Goal: Task Accomplishment & Management: Manage account settings

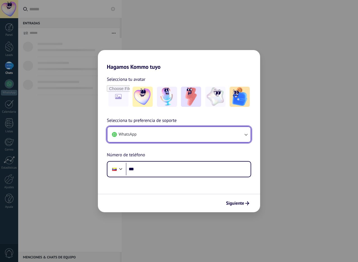
click at [193, 130] on button "WhatsApp" at bounding box center [178, 134] width 143 height 15
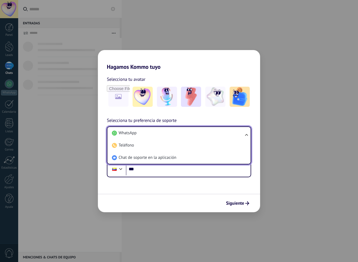
click at [193, 130] on li "WhatsApp" at bounding box center [178, 133] width 136 height 12
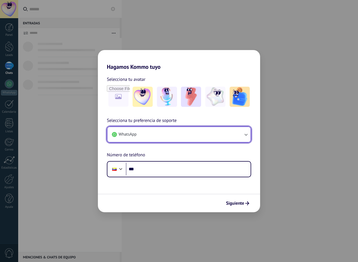
click at [193, 130] on button "WhatsApp" at bounding box center [178, 134] width 143 height 15
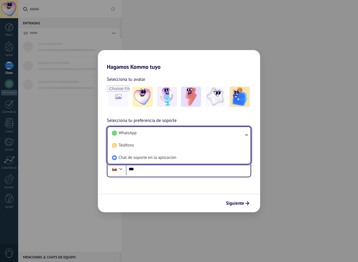
click at [193, 130] on li "WhatsApp" at bounding box center [178, 133] width 136 height 12
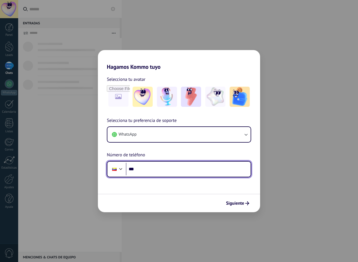
click at [170, 169] on input "***" at bounding box center [188, 169] width 125 height 13
type input "**********"
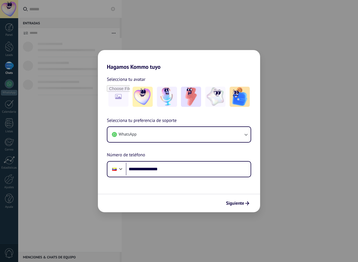
click at [233, 202] on span "Siguiente" at bounding box center [235, 203] width 18 height 4
click at [236, 99] on img at bounding box center [239, 97] width 20 height 20
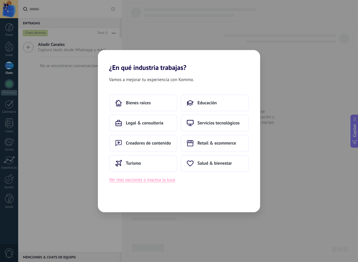
click at [152, 179] on button "Ver más opciones o ingresa la tuya" at bounding box center [142, 179] width 66 height 7
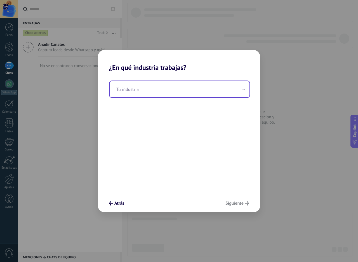
click at [190, 91] on input "text" at bounding box center [180, 89] width 140 height 16
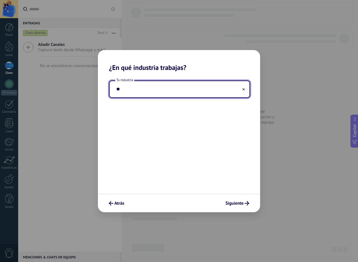
type input "*"
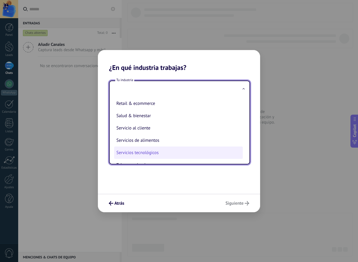
scroll to position [148, 0]
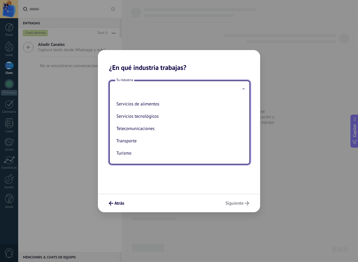
click at [168, 186] on div "Tu industria Automotriz Bienes raíces Creadores de contenido Educación Finanzas…" at bounding box center [179, 133] width 162 height 122
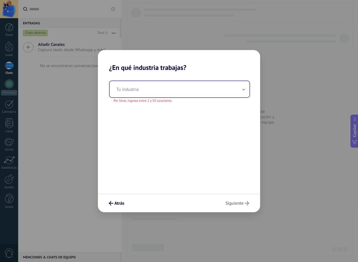
click at [158, 86] on input "text" at bounding box center [180, 89] width 140 height 16
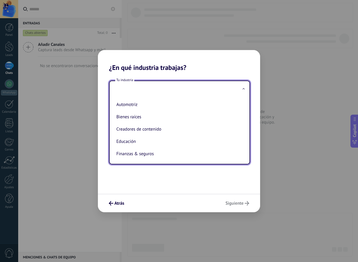
click at [156, 86] on input "text" at bounding box center [180, 89] width 140 height 16
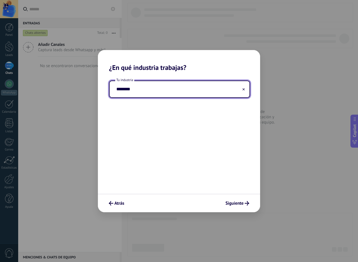
click at [137, 89] on input "********" at bounding box center [180, 89] width 140 height 16
drag, startPoint x: 137, startPoint y: 89, endPoint x: 32, endPoint y: 70, distance: 106.2
click at [32, 70] on div "¿En qué industria trabajas? Tu industria ******** Atrás [GEOGRAPHIC_DATA]" at bounding box center [179, 131] width 358 height 262
type input "**********"
click at [244, 205] on span "Siguiente" at bounding box center [237, 203] width 24 height 4
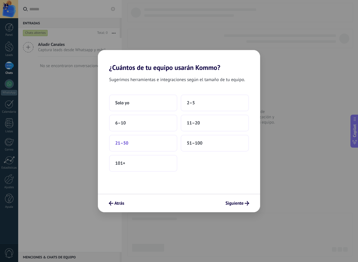
click at [157, 149] on button "21–50" at bounding box center [143, 143] width 68 height 17
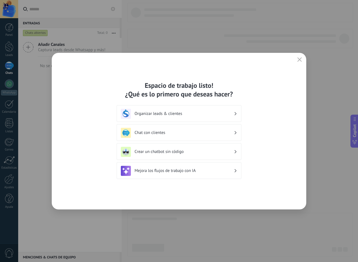
click at [239, 117] on div "Organizar leads & clientes" at bounding box center [179, 113] width 125 height 17
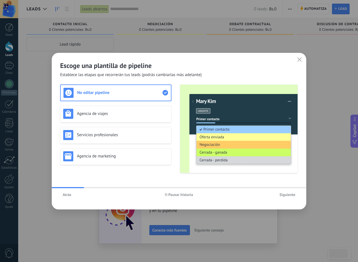
click at [69, 191] on button "Atrás" at bounding box center [67, 194] width 14 height 8
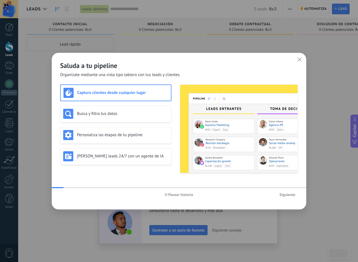
click at [68, 195] on div "Pausar historia Siguiente" at bounding box center [179, 194] width 254 height 13
click at [61, 193] on div "Pausar historia Siguiente" at bounding box center [179, 194] width 254 height 13
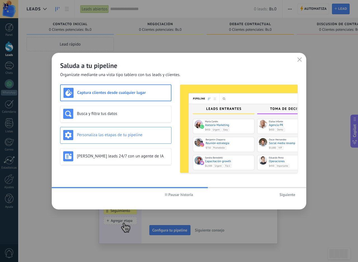
click at [135, 137] on h3 "Personaliza las etapas de tu pipeline" at bounding box center [122, 134] width 91 height 5
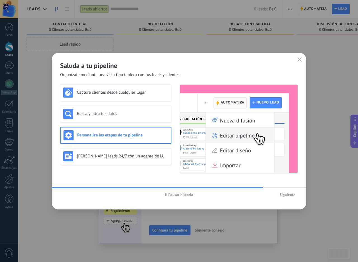
click at [280, 194] on span "Siguiente" at bounding box center [287, 195] width 16 height 4
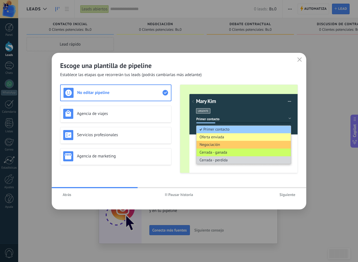
click at [189, 195] on span "Pausar historia" at bounding box center [180, 195] width 25 height 4
click at [126, 132] on h3 "Servicios profesionales" at bounding box center [122, 134] width 91 height 5
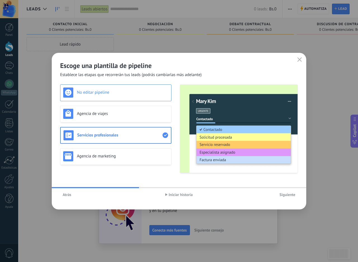
click at [121, 101] on div "No editar pipeline" at bounding box center [115, 92] width 111 height 17
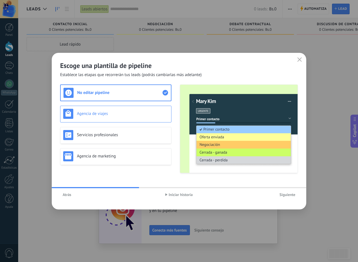
click at [121, 117] on div "Agencia de viajes" at bounding box center [115, 114] width 105 height 10
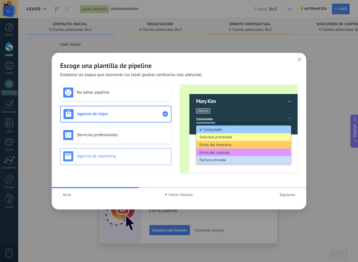
click at [117, 153] on div "Agencia de marketing" at bounding box center [115, 156] width 105 height 10
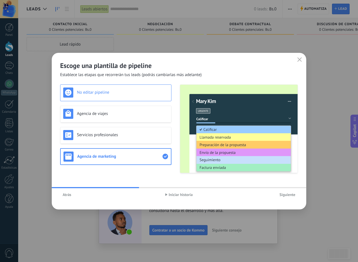
click at [104, 98] on div "No editar pipeline" at bounding box center [115, 92] width 111 height 17
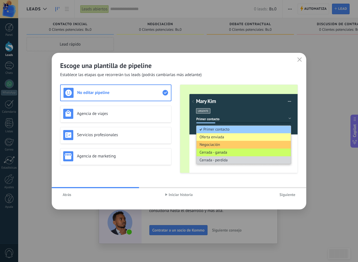
click at [285, 193] on span "Siguiente" at bounding box center [287, 195] width 16 height 4
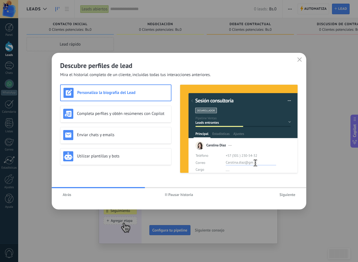
click at [185, 193] on span "Pausar historia" at bounding box center [180, 195] width 25 height 4
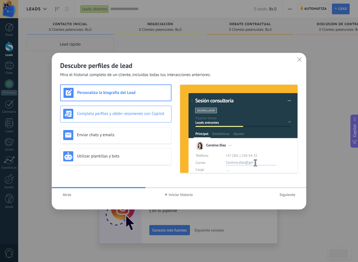
click at [129, 119] on div "Completa perfiles y obtén resúmenes con Copilot" at bounding box center [115, 114] width 111 height 17
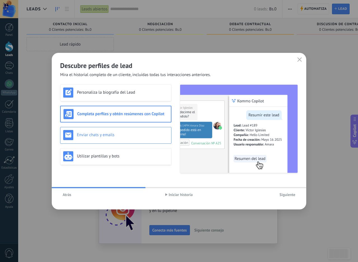
click at [127, 135] on h3 "Enviar chats y emails" at bounding box center [122, 134] width 91 height 5
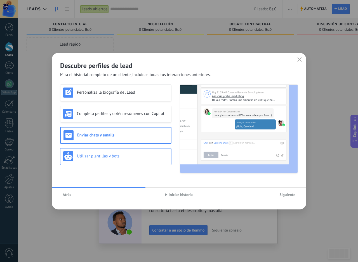
click at [120, 159] on div "Utilizar plantillas y bots" at bounding box center [115, 156] width 105 height 10
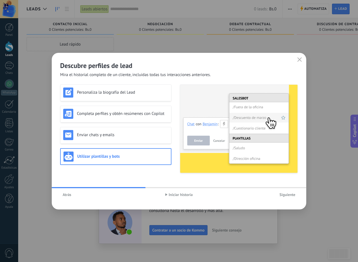
click at [282, 196] on span "Siguiente" at bounding box center [287, 195] width 16 height 4
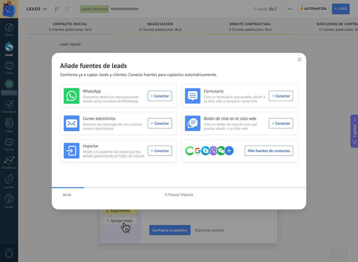
click at [172, 194] on span "Pausar historia" at bounding box center [180, 195] width 25 height 4
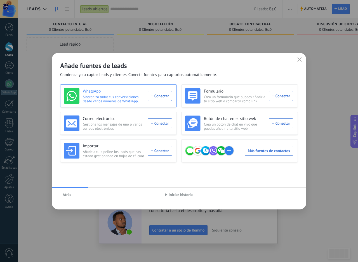
click at [153, 98] on div "WhatsApp Sincroniza todas tus conversaciones desde varios números de WhatsApp. …" at bounding box center [118, 96] width 108 height 16
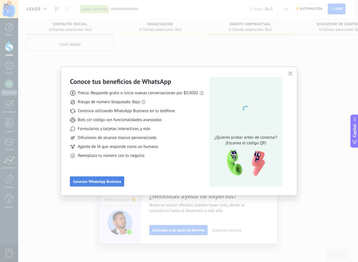
click at [95, 183] on span "Conectar WhatsApp Business" at bounding box center [97, 181] width 48 height 4
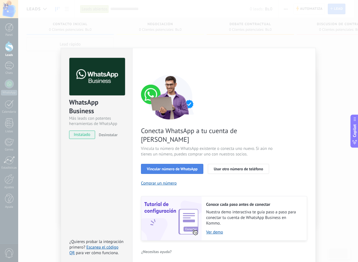
click at [159, 167] on span "Vincular número de WhatsApp" at bounding box center [172, 169] width 51 height 4
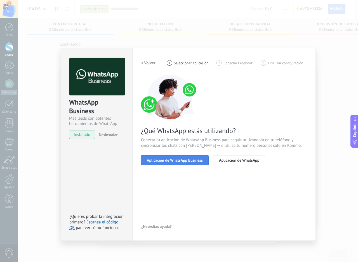
click at [200, 158] on span "Aplicación de WhatsApp Business" at bounding box center [175, 160] width 56 height 4
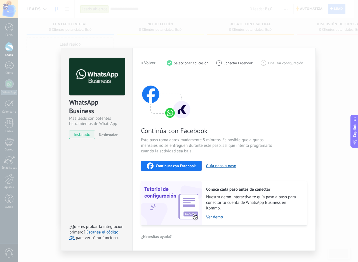
drag, startPoint x: 157, startPoint y: 68, endPoint x: 156, endPoint y: 65, distance: 3.3
click at [157, 68] on div "< Volver 1 Seleccionar aplicación 2 Conectar Facebook 3 Finalizar configuración…" at bounding box center [224, 142] width 166 height 168
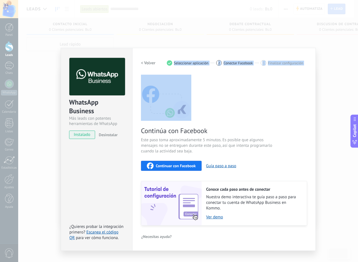
click at [151, 60] on h2 "< Volver" at bounding box center [148, 62] width 15 height 5
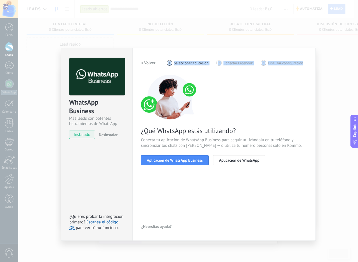
click at [150, 62] on h2 "< Volver" at bounding box center [148, 62] width 15 height 5
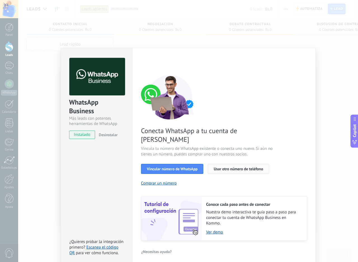
click at [233, 167] on span "Usar otro número de teléfono" at bounding box center [238, 169] width 49 height 4
click at [101, 135] on span "Desinstalar" at bounding box center [108, 134] width 19 height 5
click at [79, 132] on span "instalado" at bounding box center [81, 135] width 25 height 8
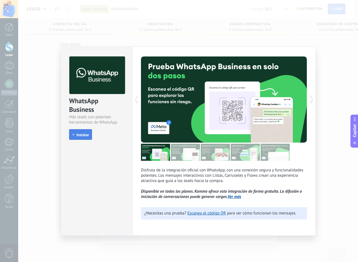
click at [78, 134] on span "Instalar" at bounding box center [82, 135] width 13 height 4
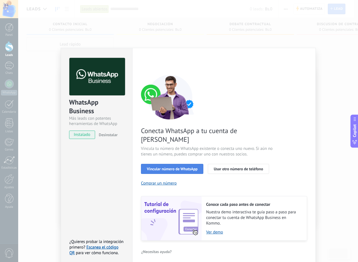
click at [153, 164] on button "Vincular número de WhatsApp" at bounding box center [172, 169] width 62 height 10
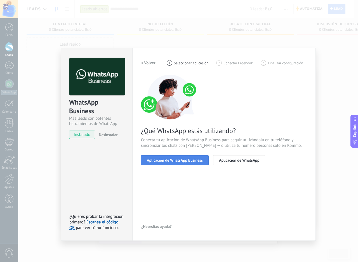
click at [154, 161] on span "Aplicación de WhatsApp Business" at bounding box center [175, 160] width 56 height 4
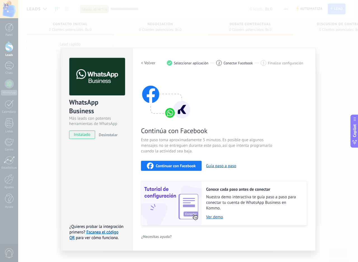
click at [185, 162] on button "Continuar con Facebook" at bounding box center [171, 166] width 61 height 10
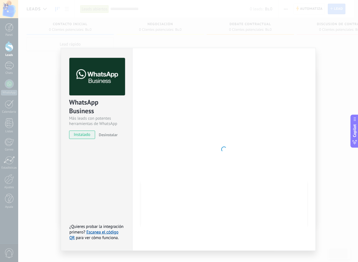
click at [97, 31] on div "WhatsApp Business Más leads con potentes herramientas de WhatsApp instalado Des…" at bounding box center [188, 131] width 340 height 262
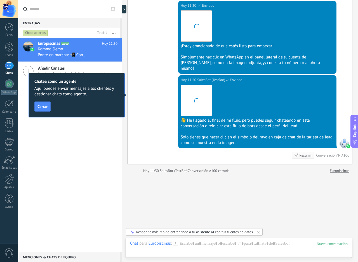
scroll to position [606, 0]
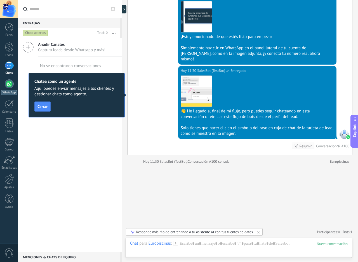
click at [16, 92] on div "WhatsApp" at bounding box center [9, 92] width 16 height 5
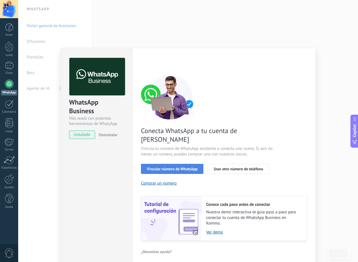
click at [177, 167] on span "Vincular número de WhatsApp" at bounding box center [172, 169] width 51 height 4
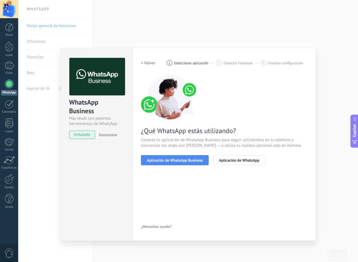
click at [177, 158] on span "Aplicación de WhatsApp Business" at bounding box center [175, 160] width 56 height 4
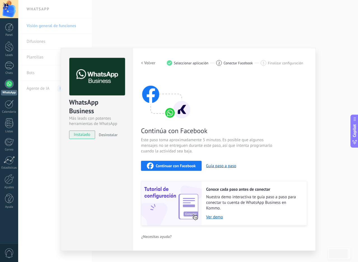
click at [158, 63] on div "< Volver 1 Seleccionar aplicación 2 Conectar Facebook 3 Finalizar configuración" at bounding box center [224, 63] width 166 height 10
click at [155, 63] on h2 "< Volver" at bounding box center [148, 62] width 15 height 5
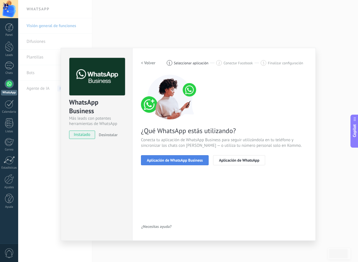
click at [182, 156] on button "Aplicación de WhatsApp Business" at bounding box center [175, 160] width 68 height 10
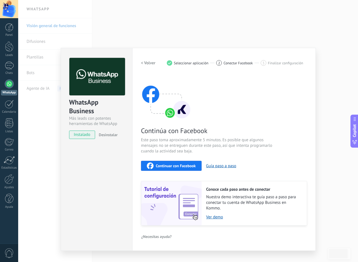
click at [179, 168] on div "Continuar con Facebook" at bounding box center [171, 165] width 49 height 7
click at [321, 185] on div "WhatsApp Business Más leads con potentes herramientas de WhatsApp instalado Des…" at bounding box center [188, 131] width 340 height 262
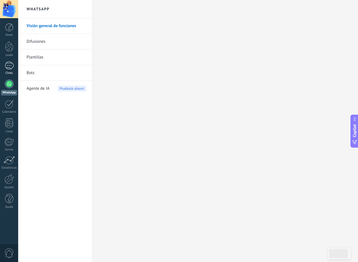
click at [6, 68] on div "1" at bounding box center [9, 65] width 9 height 8
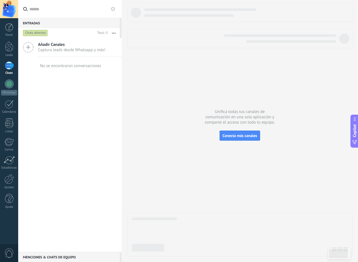
click at [76, 53] on div "Añadir Canales Captura leads desde Whatsapp y más!" at bounding box center [69, 47] width 103 height 19
click at [31, 46] on icon at bounding box center [28, 47] width 11 height 11
click at [0, 0] on link "Plantillas" at bounding box center [0, 0] width 0 height 0
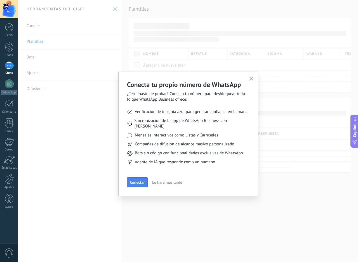
click at [142, 180] on span "Conectar" at bounding box center [137, 182] width 15 height 4
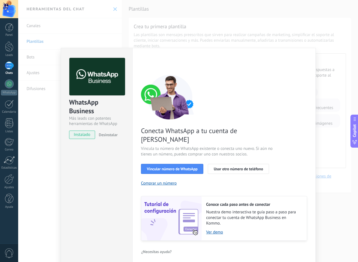
click at [140, 9] on div "WhatsApp Business Más leads con potentes herramientas de WhatsApp instalado Des…" at bounding box center [188, 131] width 340 height 262
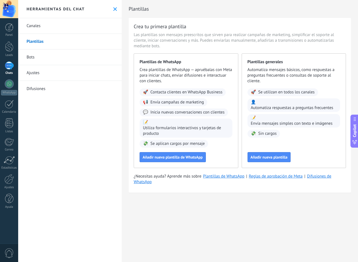
click at [37, 73] on link "Ajustes" at bounding box center [69, 73] width 103 height 16
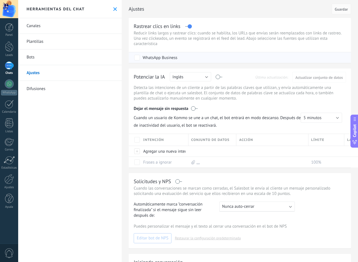
scroll to position [28, 0]
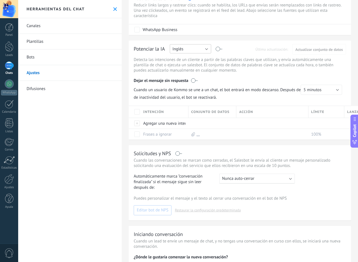
click at [205, 48] on button "Inglés" at bounding box center [190, 48] width 41 height 9
click at [194, 68] on span "Español" at bounding box center [187, 68] width 43 height 5
